Goal: Book appointment/travel/reservation

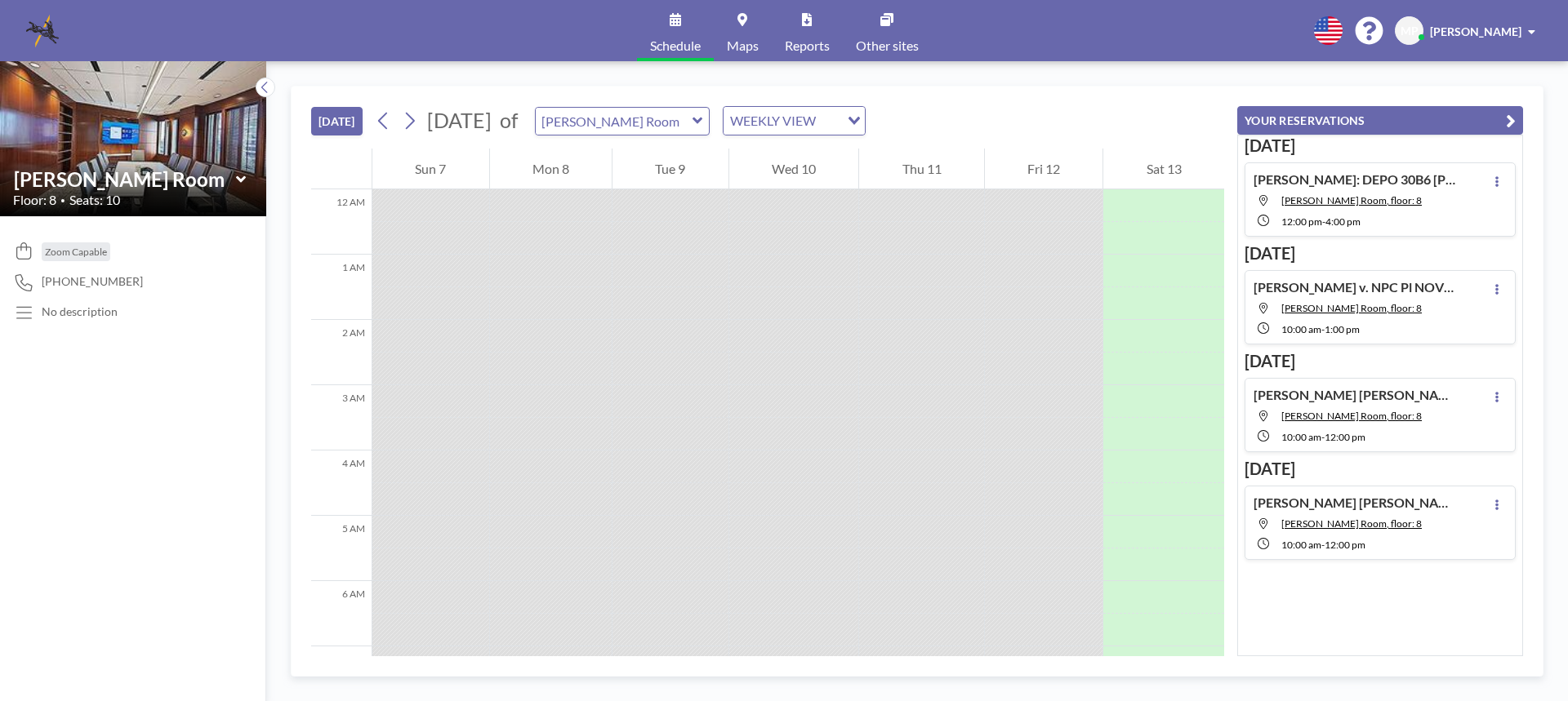
scroll to position [653, 0]
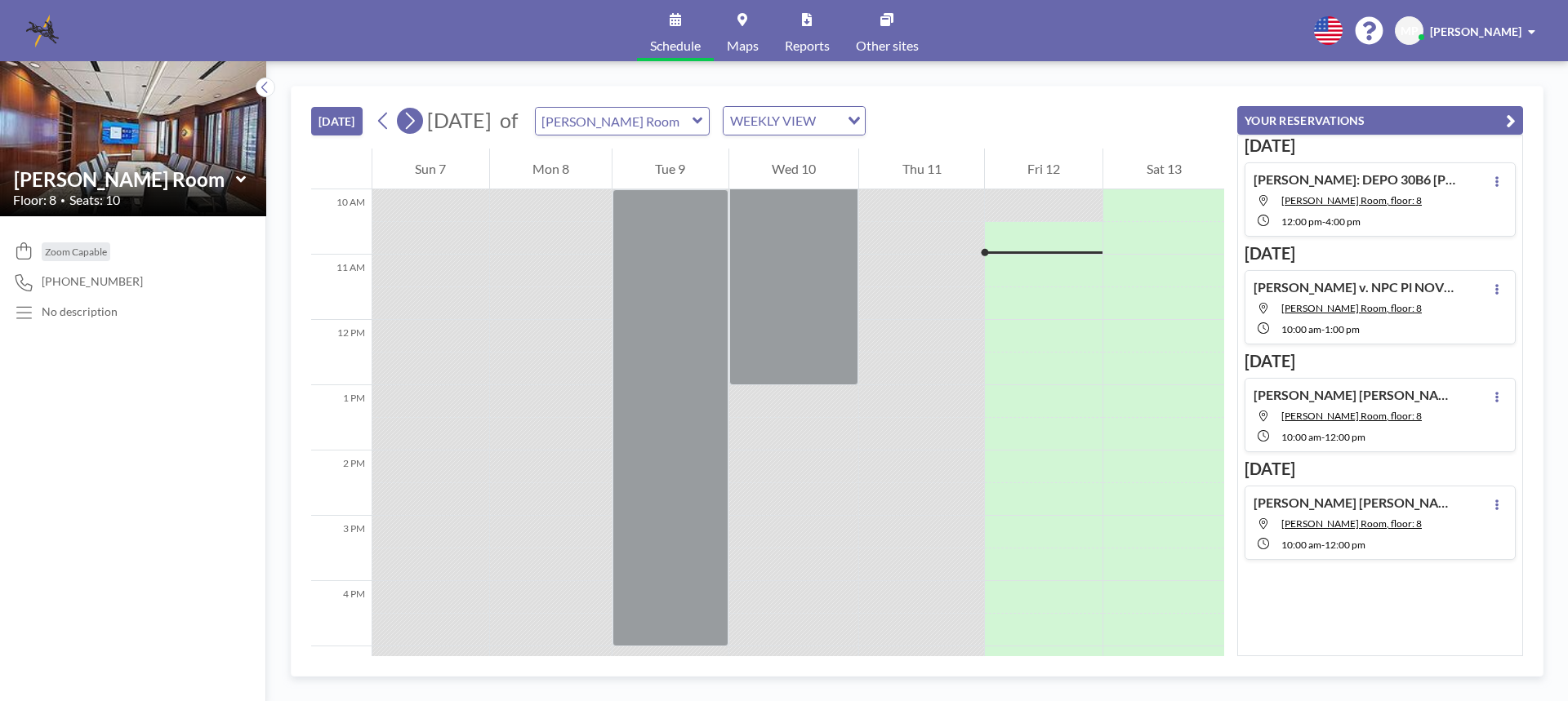
click at [418, 120] on icon at bounding box center [409, 121] width 16 height 25
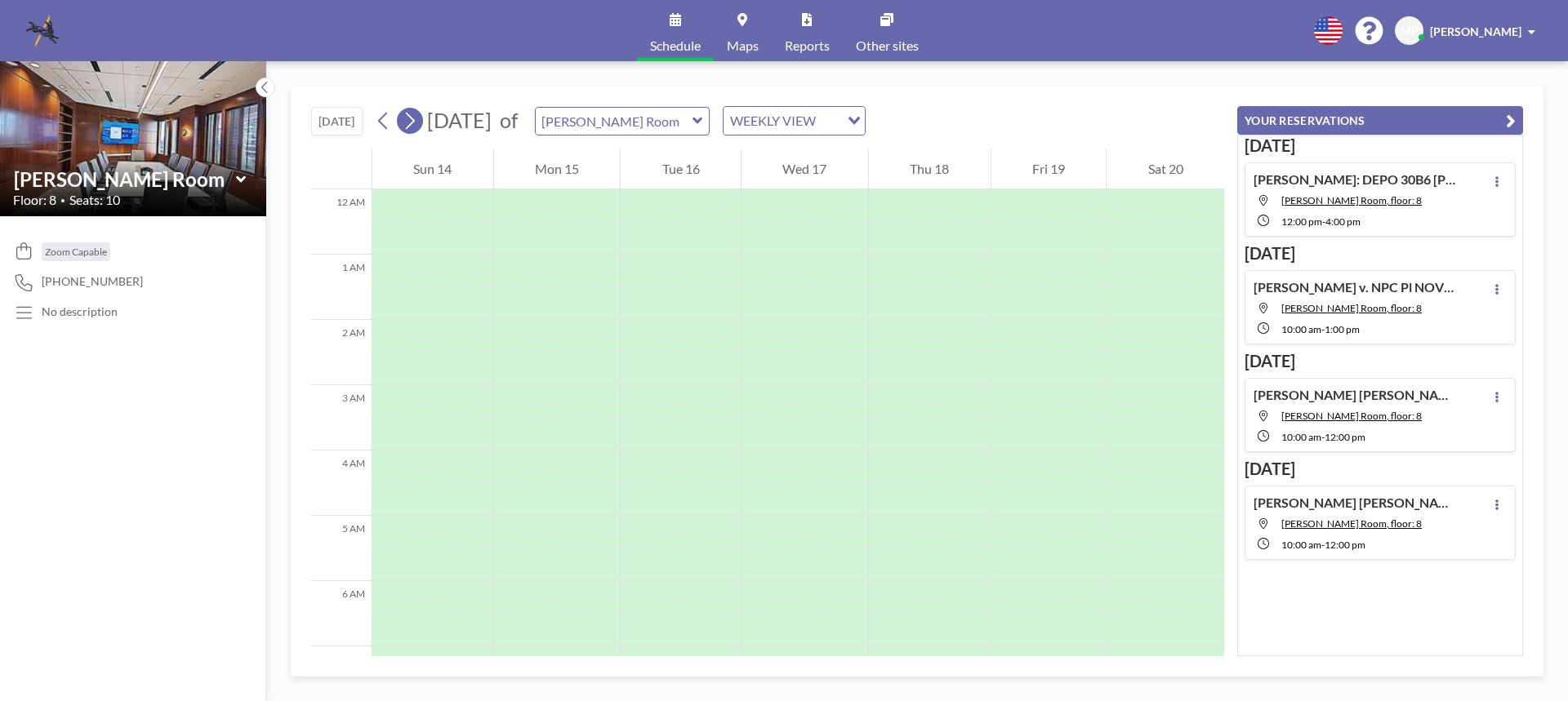
scroll to position [489, 0]
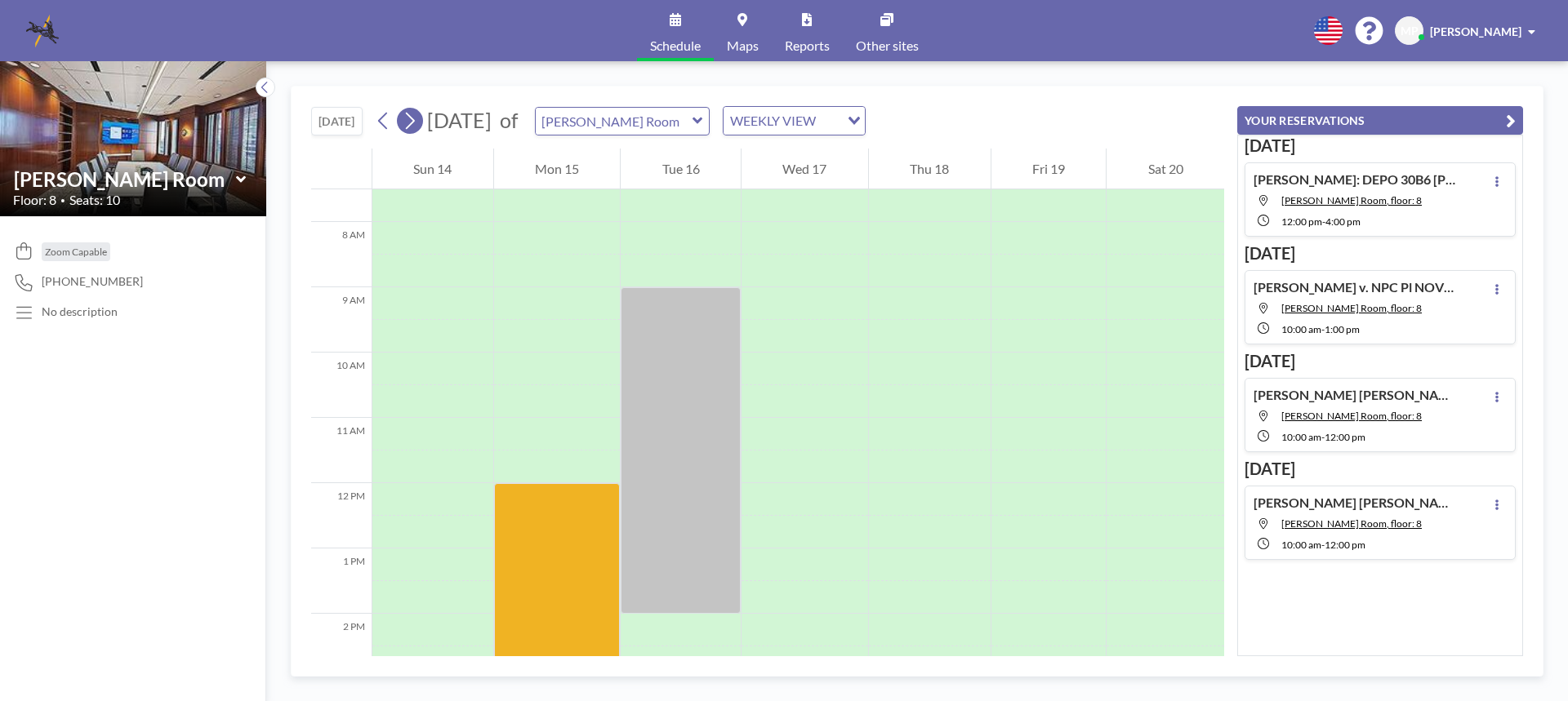
click at [418, 120] on icon at bounding box center [409, 121] width 16 height 25
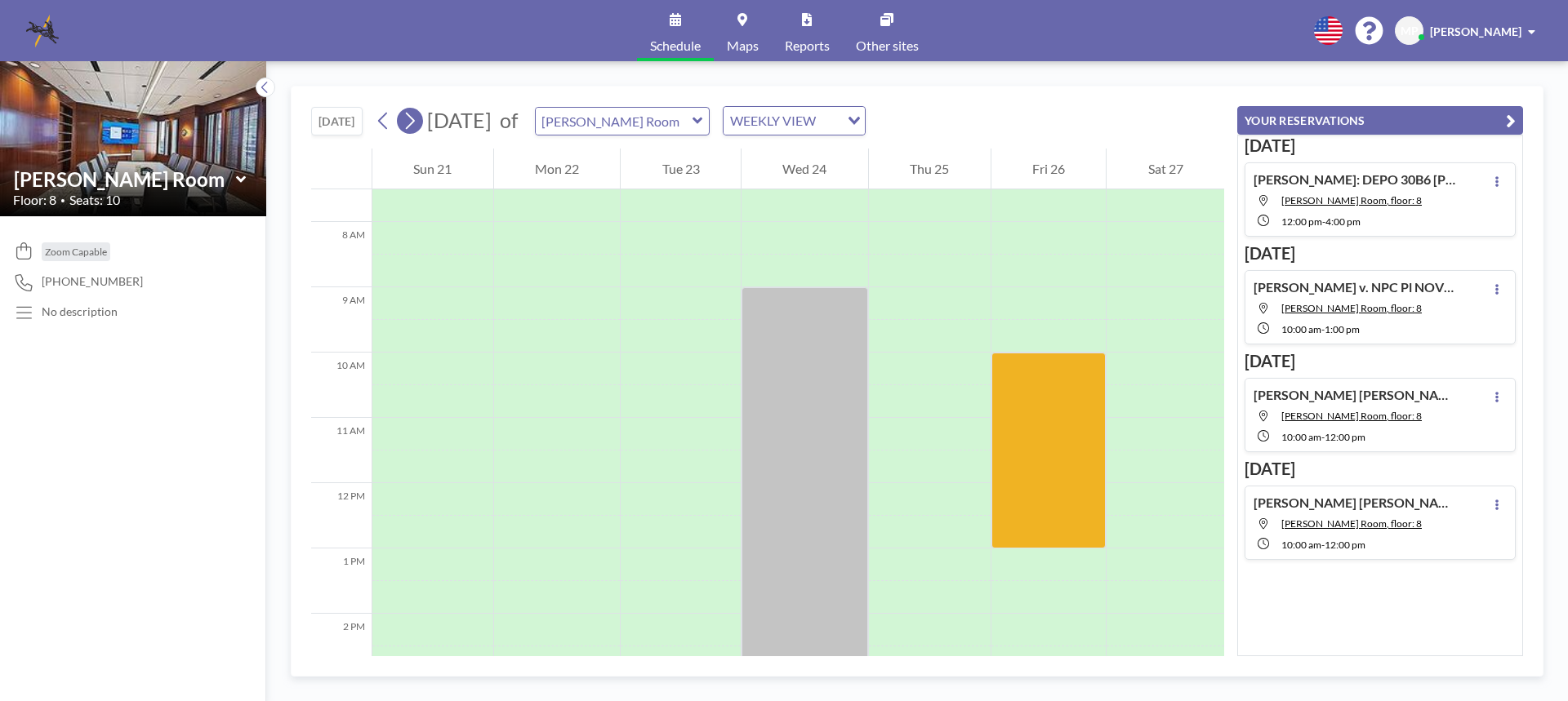
click at [418, 120] on icon at bounding box center [409, 121] width 16 height 25
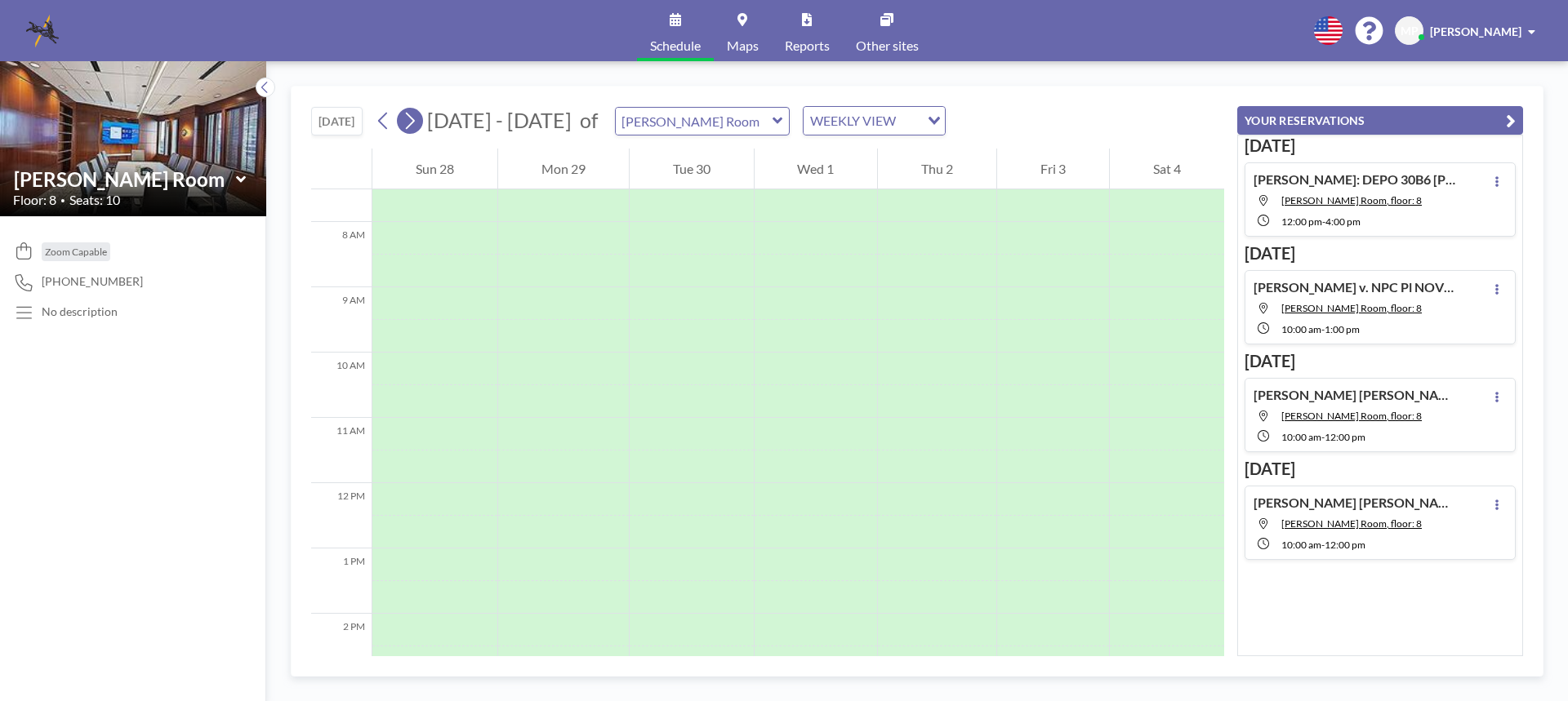
click at [418, 120] on icon at bounding box center [409, 121] width 16 height 25
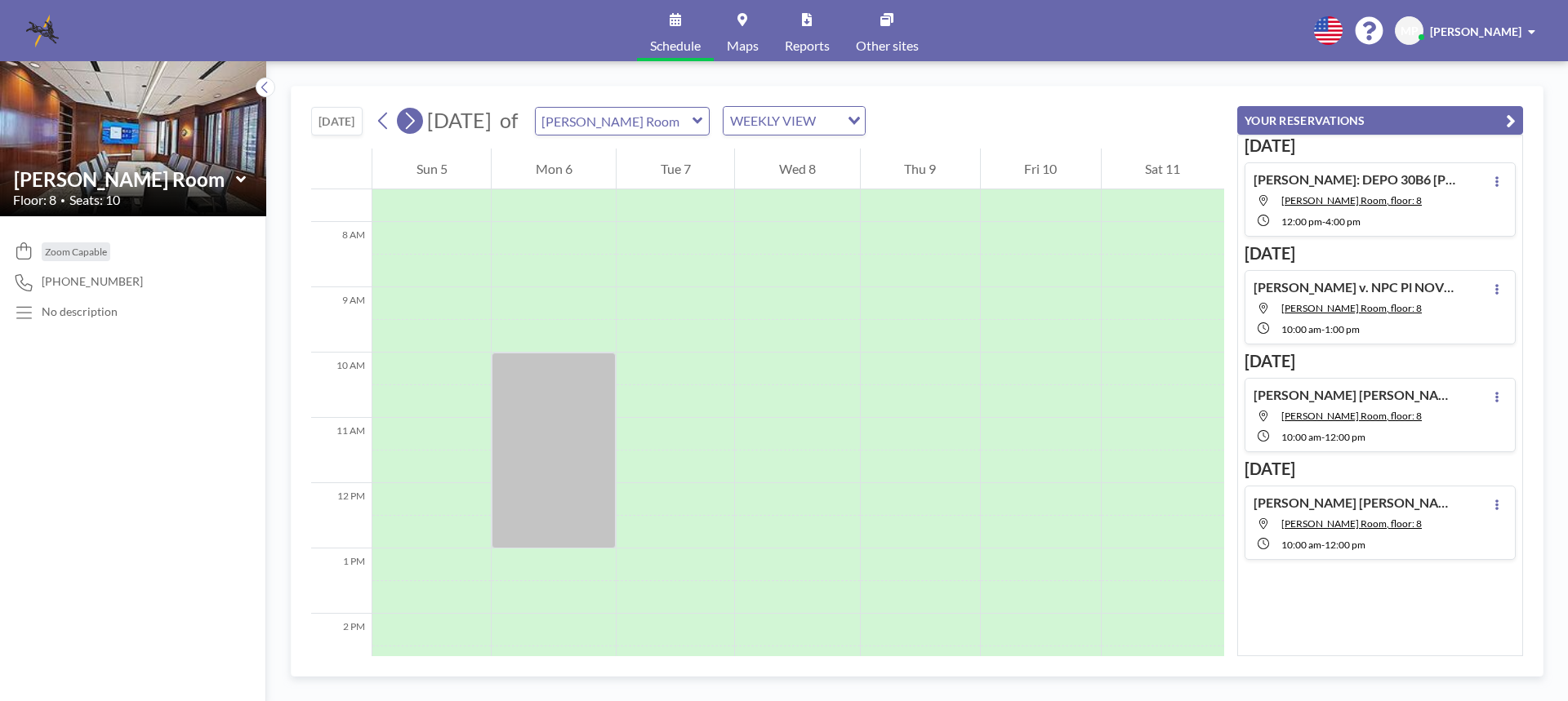
click at [418, 120] on icon at bounding box center [409, 121] width 16 height 25
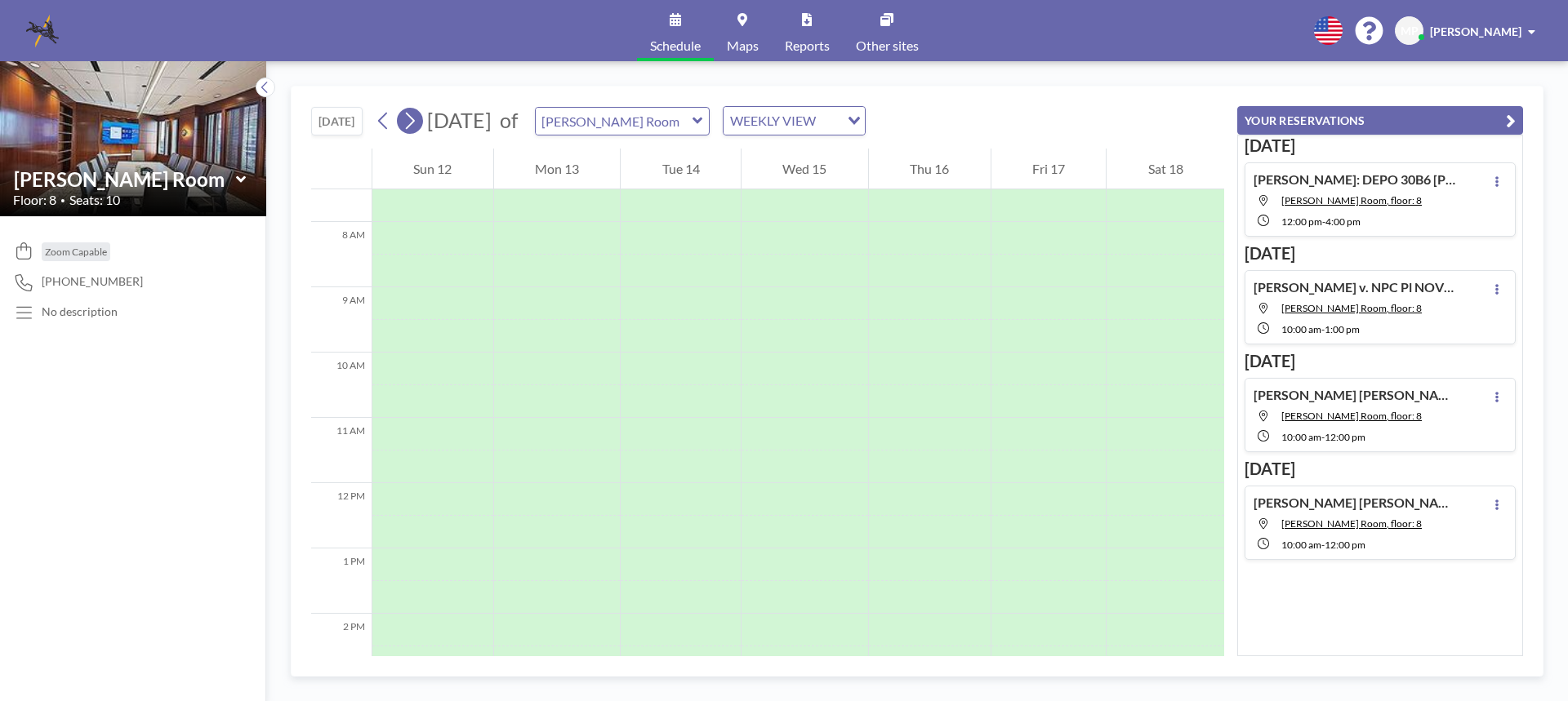
click at [418, 120] on icon at bounding box center [409, 121] width 16 height 25
click at [1038, 309] on div at bounding box center [1048, 303] width 115 height 32
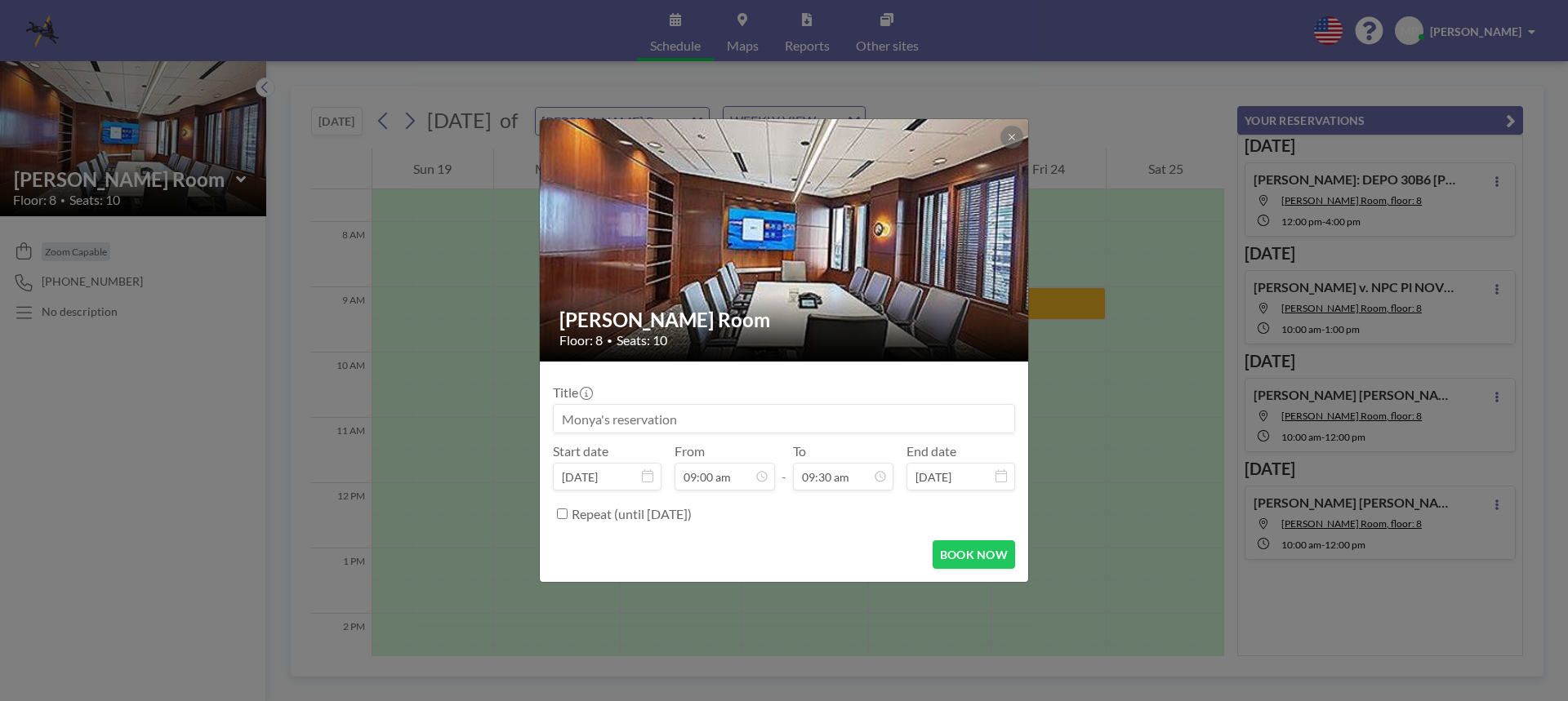
click at [834, 425] on input at bounding box center [784, 418] width 461 height 27
type input "i"
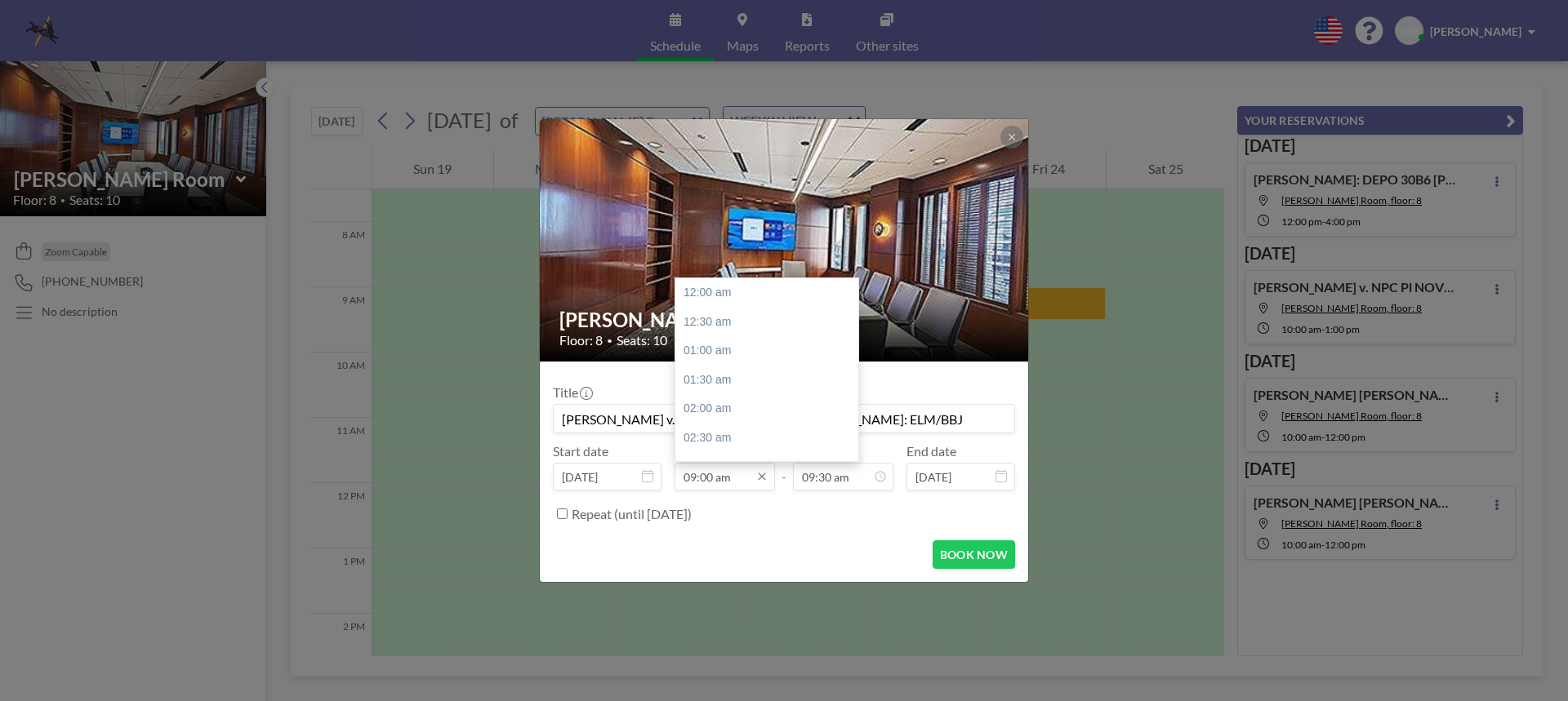
scroll to position [523, 0]
type input "[PERSON_NAME] v. Dolgen: Pl NOD 30b6 [PERSON_NAME]: ELM/BBJ"
click at [740, 485] on input "09:00 am" at bounding box center [725, 476] width 100 height 27
click at [723, 352] on div "10:00 am" at bounding box center [771, 350] width 191 height 29
type input "10:00 am"
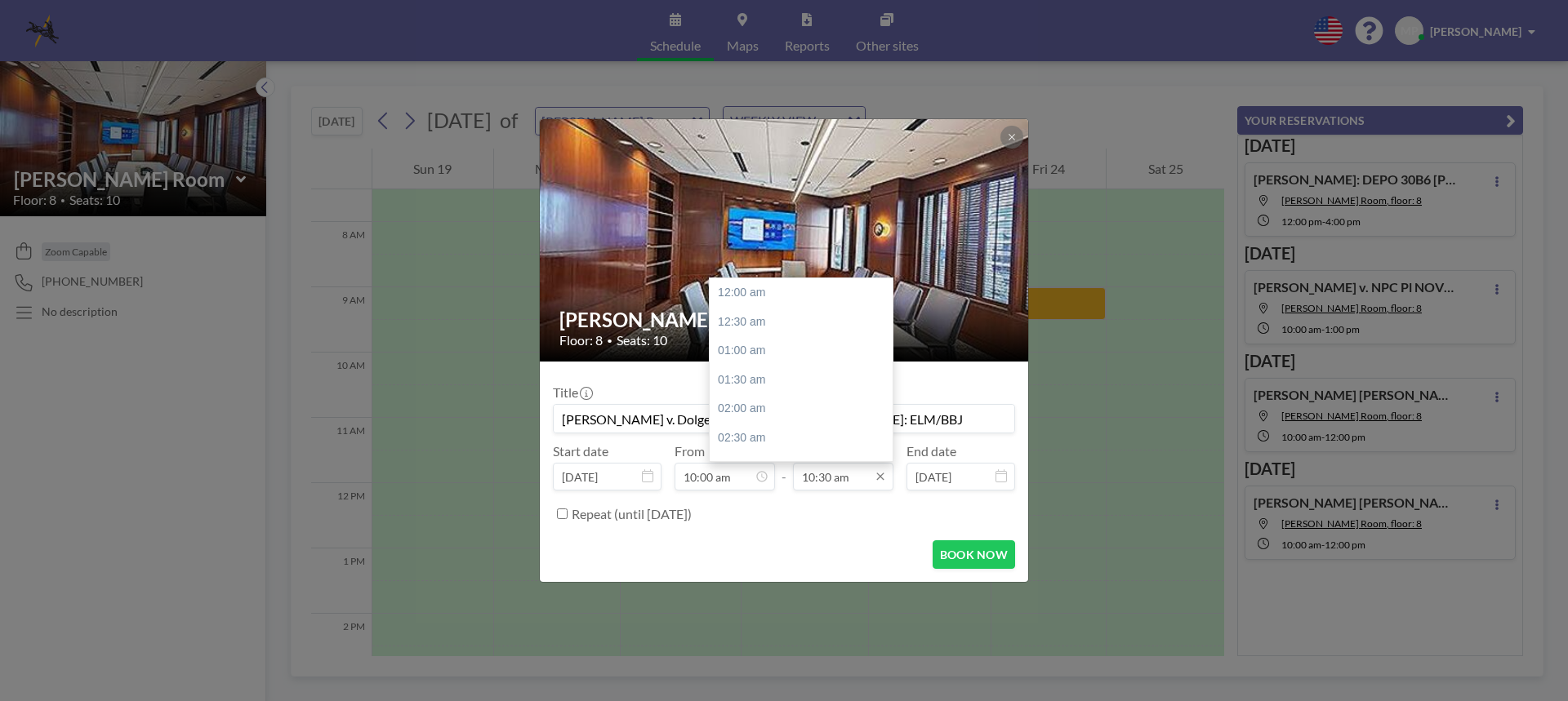
scroll to position [610, 0]
click at [813, 480] on input "10:30 am" at bounding box center [843, 476] width 100 height 27
click at [745, 374] on div "12:00 pm" at bounding box center [805, 380] width 191 height 29
type input "12:00 pm"
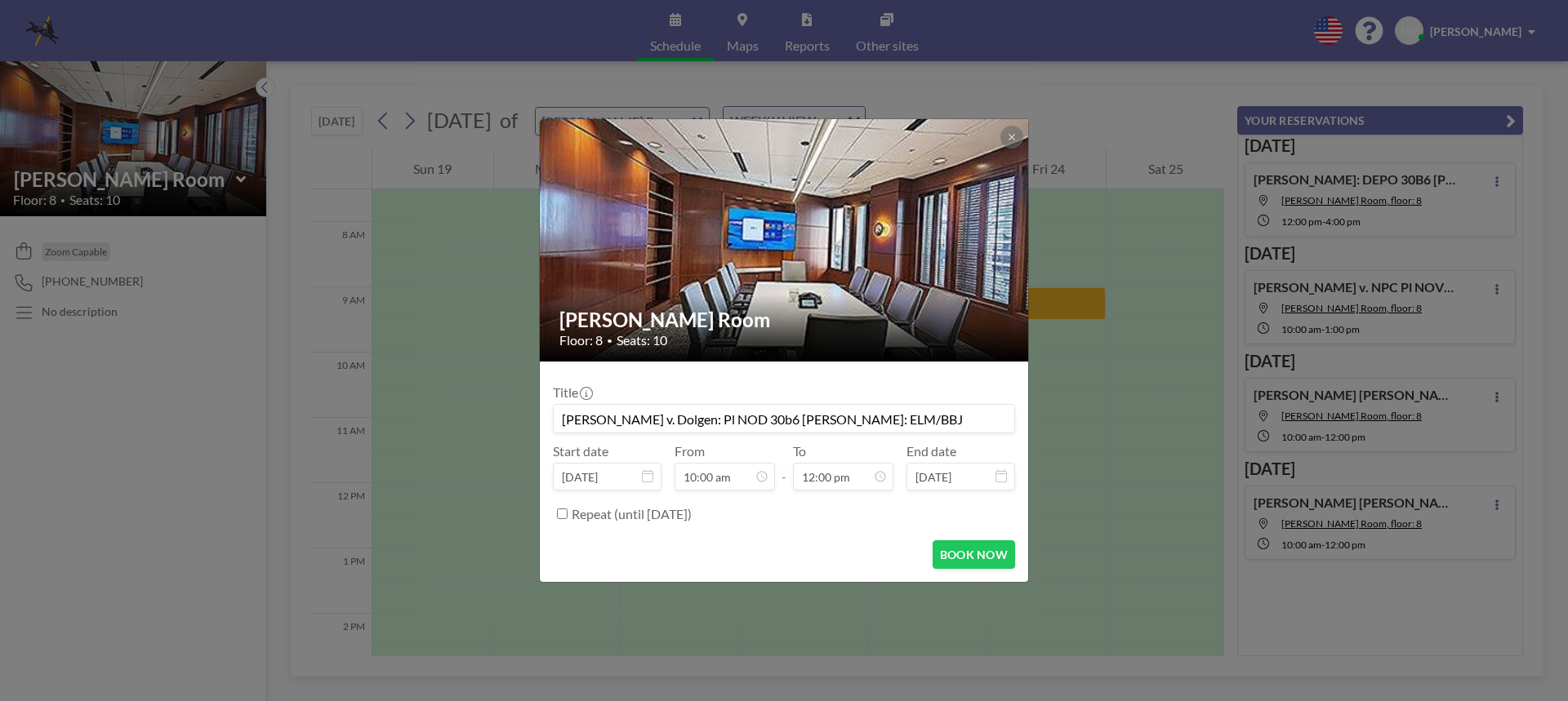
scroll to position [697, 0]
click at [965, 552] on button "BOOK NOW" at bounding box center [974, 554] width 82 height 28
